Goal: Information Seeking & Learning: Check status

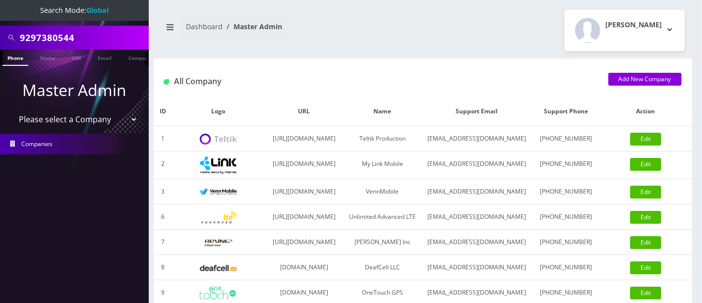
click at [0, 21] on nav "Search Mode: Global 9297380544 Phone Name SIM Email Company Customer Master Adm…" at bounding box center [74, 151] width 149 height 303
type input "8489860141"
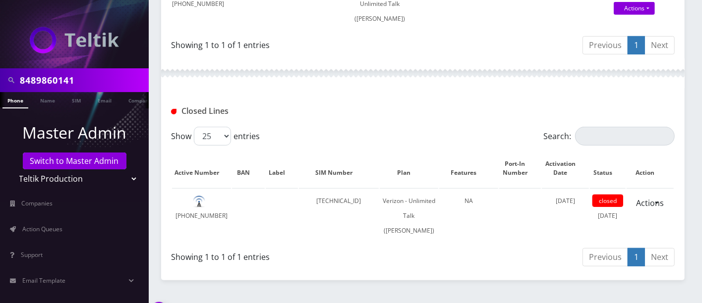
scroll to position [294, 0]
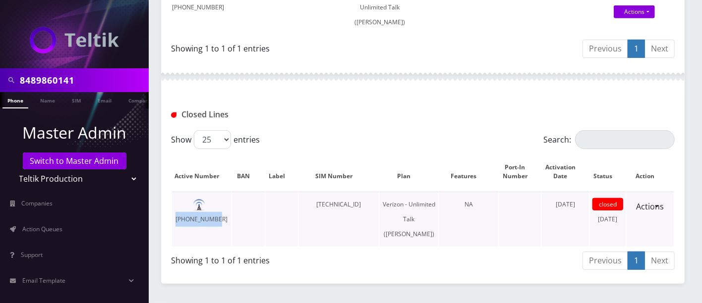
drag, startPoint x: 229, startPoint y: 218, endPoint x: 191, endPoint y: 217, distance: 38.2
click at [191, 217] on td "848-986-0141" at bounding box center [201, 219] width 59 height 55
copy td "848-986-0141"
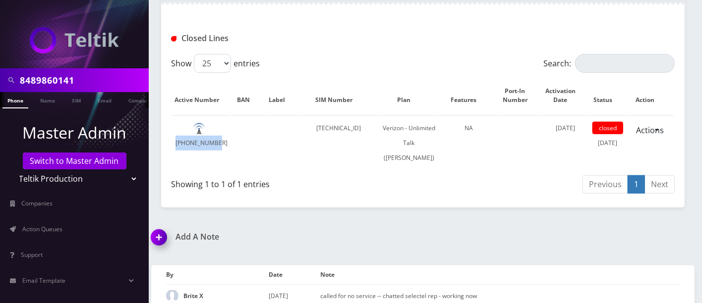
scroll to position [380, 0]
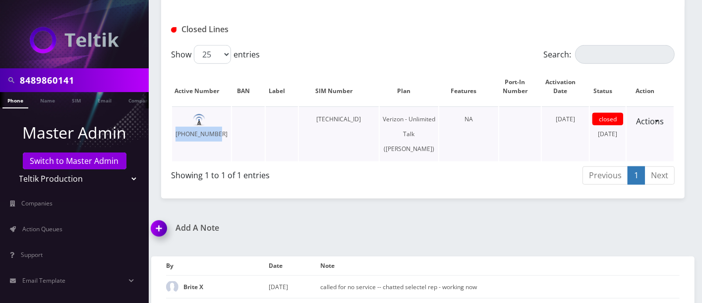
click at [230, 132] on td "848-986-0141" at bounding box center [201, 134] width 59 height 55
drag, startPoint x: 189, startPoint y: 129, endPoint x: 233, endPoint y: 131, distance: 44.6
click at [235, 130] on tr "848-986-0141 89148000011554093797 Verizon - Unlimited Talk (Ani Choma) NA May 0…" at bounding box center [422, 134] width 501 height 55
copy td "848-986-0141"
click at [414, 179] on div "Showing 1 to 1 of 1 entries" at bounding box center [293, 174] width 244 height 16
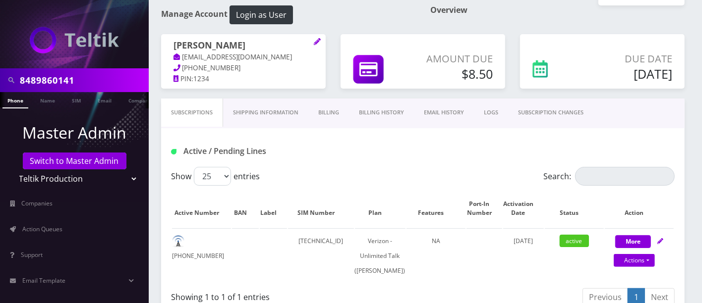
scroll to position [44, 0]
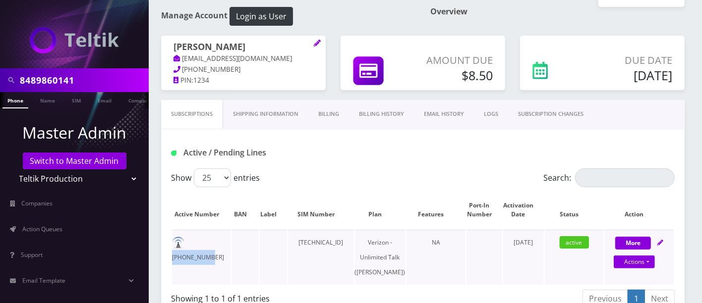
drag, startPoint x: 189, startPoint y: 241, endPoint x: 223, endPoint y: 241, distance: 34.2
click at [223, 241] on td "732-732-3982" at bounding box center [201, 257] width 59 height 55
click at [226, 241] on td "732-732-3982" at bounding box center [201, 257] width 59 height 55
drag, startPoint x: 226, startPoint y: 241, endPoint x: 188, endPoint y: 243, distance: 38.2
click at [188, 243] on td "732-732-3982" at bounding box center [201, 257] width 59 height 55
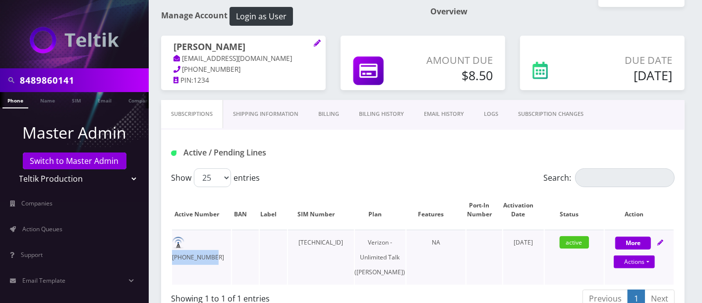
click at [191, 243] on td "732-732-3982" at bounding box center [201, 257] width 59 height 55
drag, startPoint x: 191, startPoint y: 243, endPoint x: 223, endPoint y: 240, distance: 32.3
click at [221, 241] on td "732-732-3982" at bounding box center [201, 257] width 59 height 55
click at [224, 240] on td "732-732-3982" at bounding box center [201, 257] width 59 height 55
drag, startPoint x: 216, startPoint y: 243, endPoint x: 239, endPoint y: 243, distance: 22.8
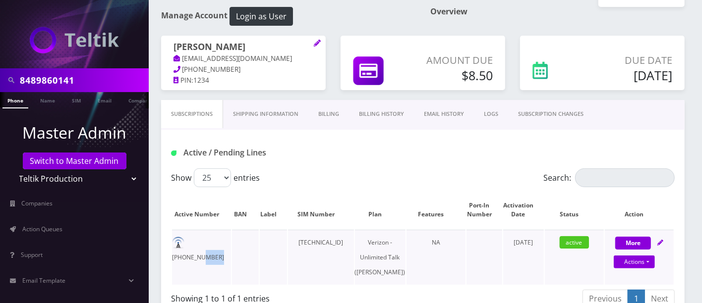
click at [239, 243] on tr "732-732-3982 89148000011554086825 Verizon - Unlimited Talk (Ani Choma) NA April…" at bounding box center [422, 257] width 501 height 55
click at [244, 243] on td at bounding box center [245, 257] width 27 height 55
click at [381, 113] on link "Billing History" at bounding box center [381, 114] width 65 height 28
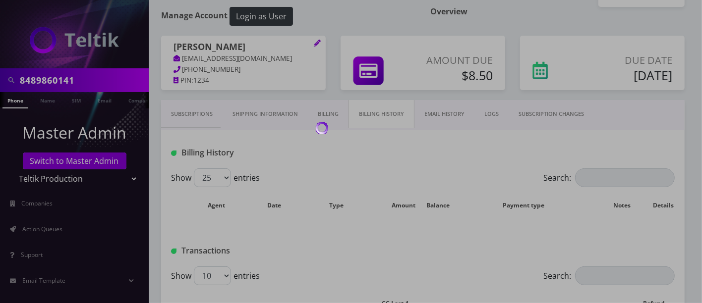
click at [327, 110] on div at bounding box center [351, 151] width 702 height 303
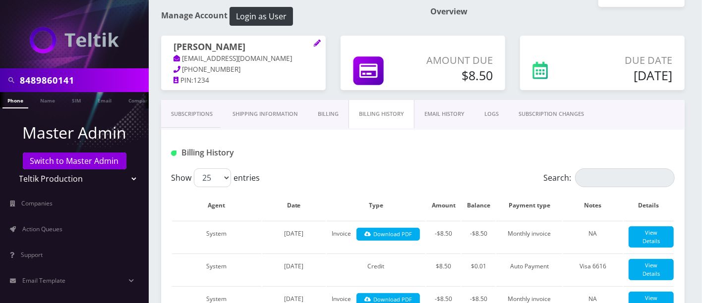
click at [334, 112] on link "Billing" at bounding box center [328, 114] width 41 height 28
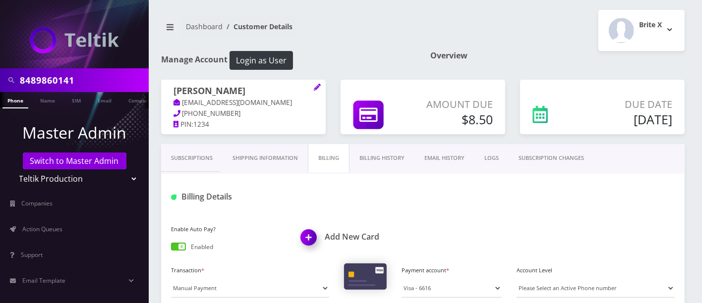
click at [191, 159] on link "Subscriptions" at bounding box center [191, 158] width 61 height 28
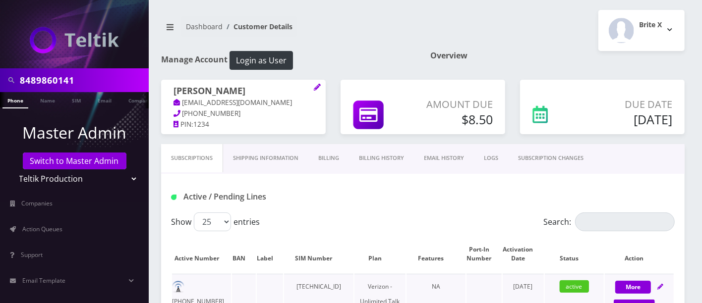
scroll to position [266, 0]
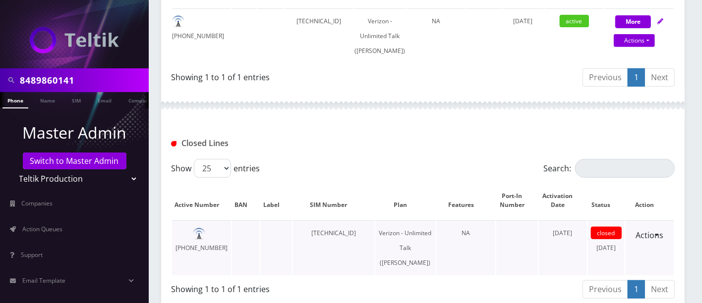
drag, startPoint x: 536, startPoint y: 243, endPoint x: 580, endPoint y: 244, distance: 43.6
click at [580, 244] on td "May 08, 2025" at bounding box center [563, 248] width 48 height 55
click at [575, 251] on td "May 08, 2025" at bounding box center [563, 248] width 48 height 55
drag, startPoint x: 590, startPoint y: 261, endPoint x: 610, endPoint y: 261, distance: 20.8
click at [610, 261] on td "closed June 05, 2025" at bounding box center [606, 248] width 37 height 55
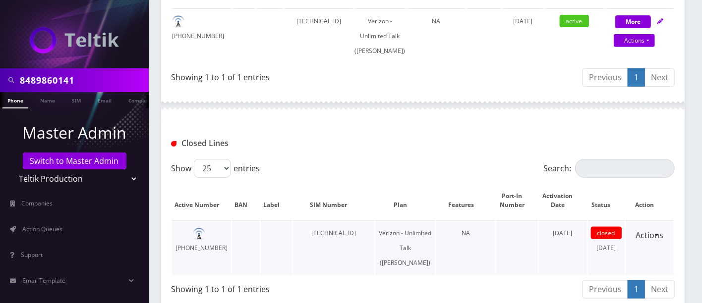
click at [610, 261] on td "closed June 05, 2025" at bounding box center [606, 248] width 37 height 55
drag, startPoint x: 579, startPoint y: 262, endPoint x: 613, endPoint y: 261, distance: 34.2
click at [613, 261] on tr "848-986-0141 89148000011554093797 Verizon - Unlimited Talk (Ani Choma) NA May 0…" at bounding box center [422, 248] width 501 height 55
click at [613, 261] on td "closed June 05, 2025" at bounding box center [606, 248] width 37 height 55
